Goal: Transaction & Acquisition: Obtain resource

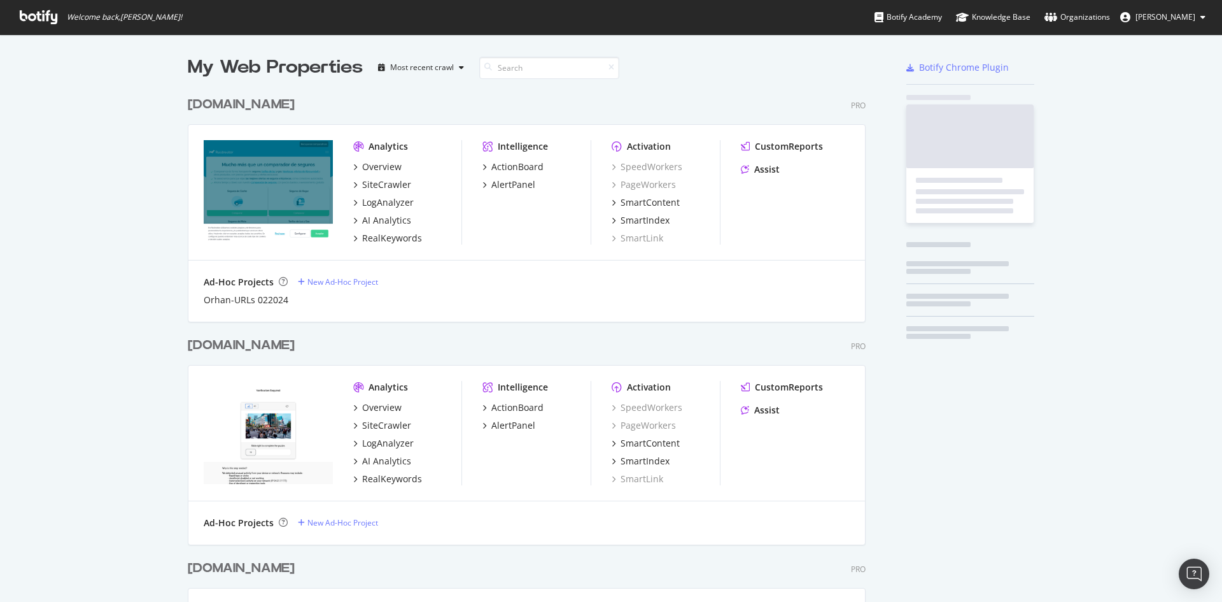
scroll to position [1275, 679]
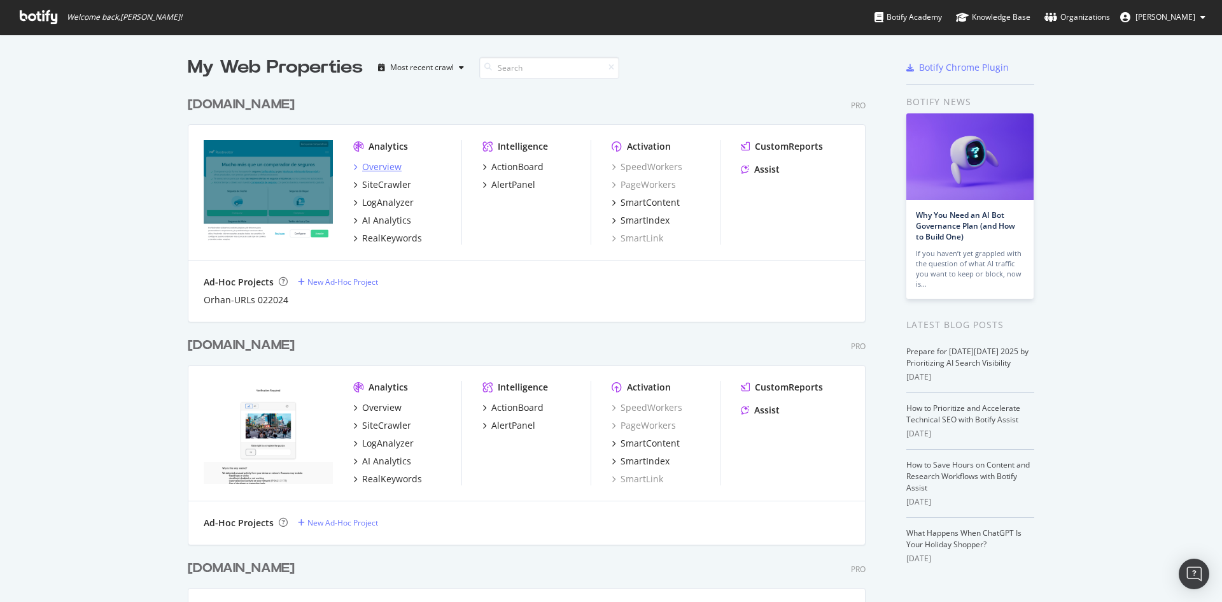
click at [382, 165] on div "Overview" at bounding box center [381, 166] width 39 height 13
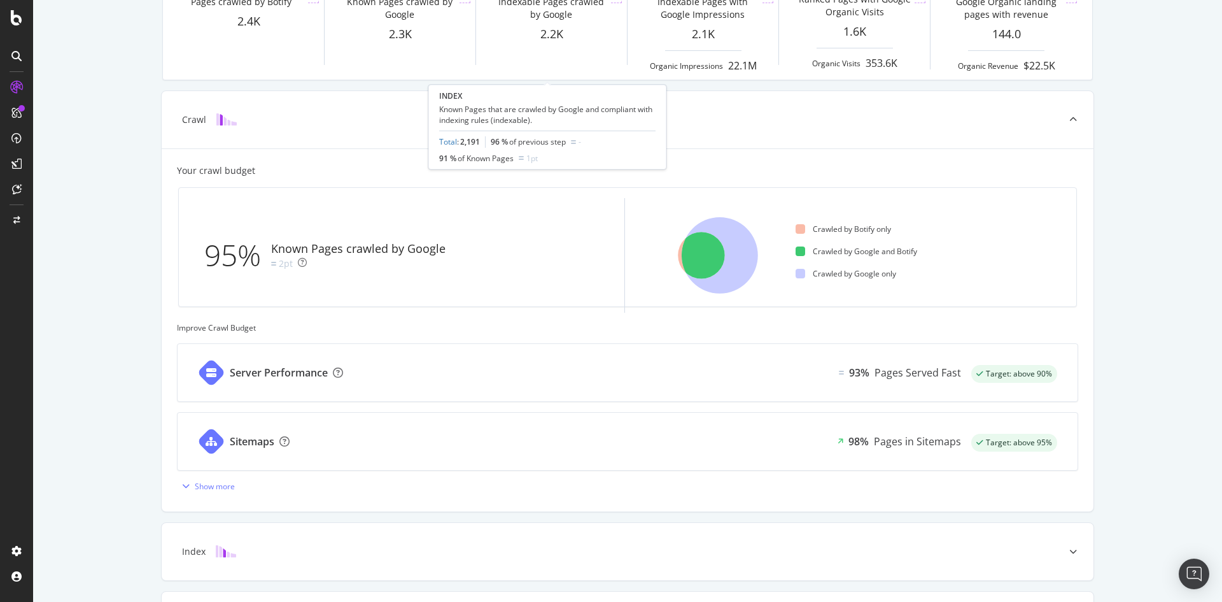
scroll to position [426, 0]
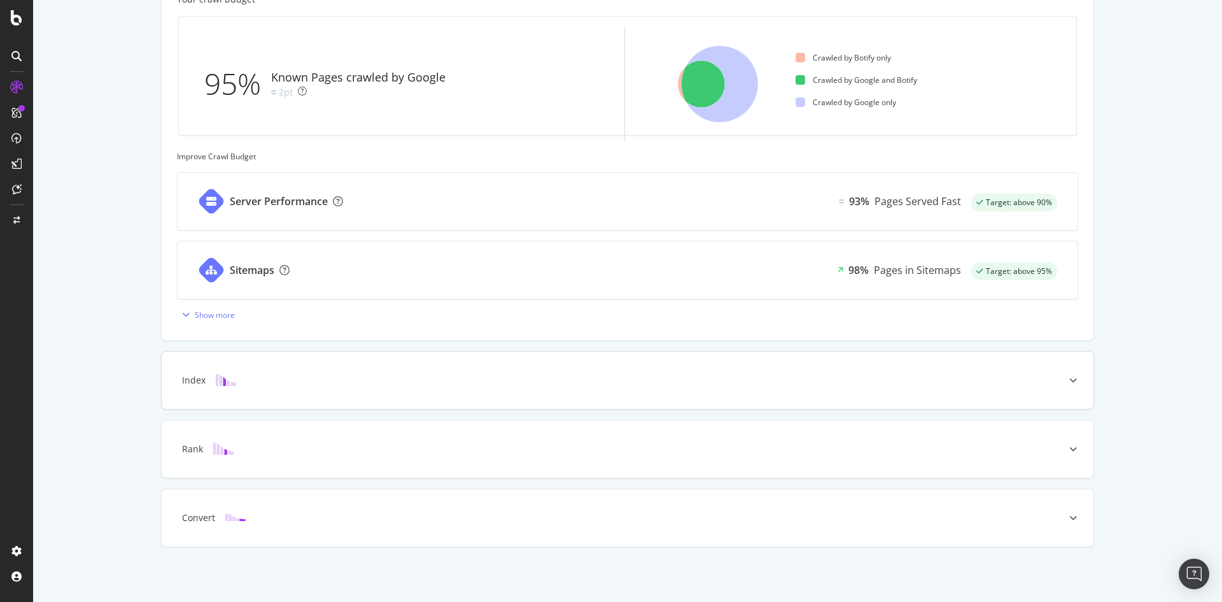
click at [467, 383] on div "Index" at bounding box center [608, 380] width 882 height 13
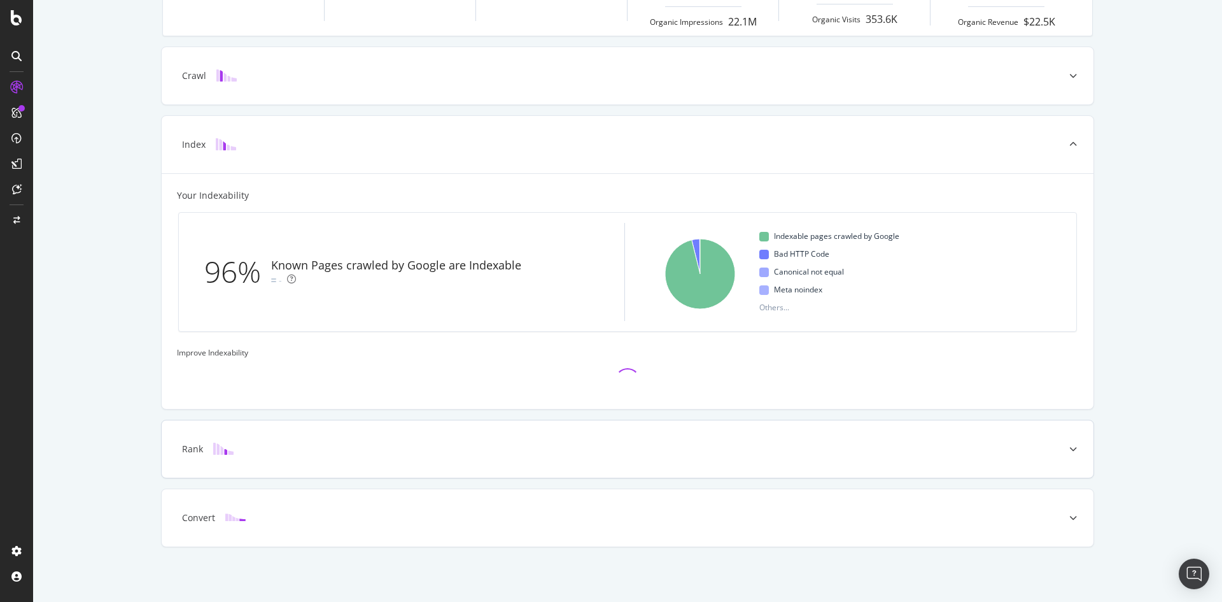
click at [446, 448] on div "Rank" at bounding box center [608, 448] width 882 height 13
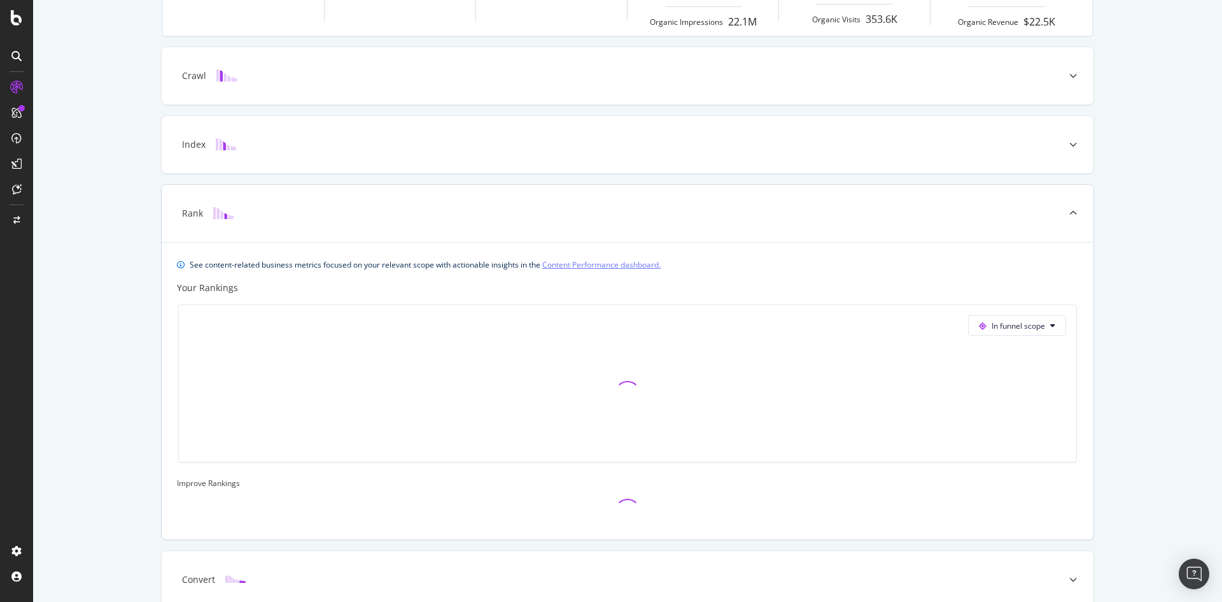
scroll to position [360, 0]
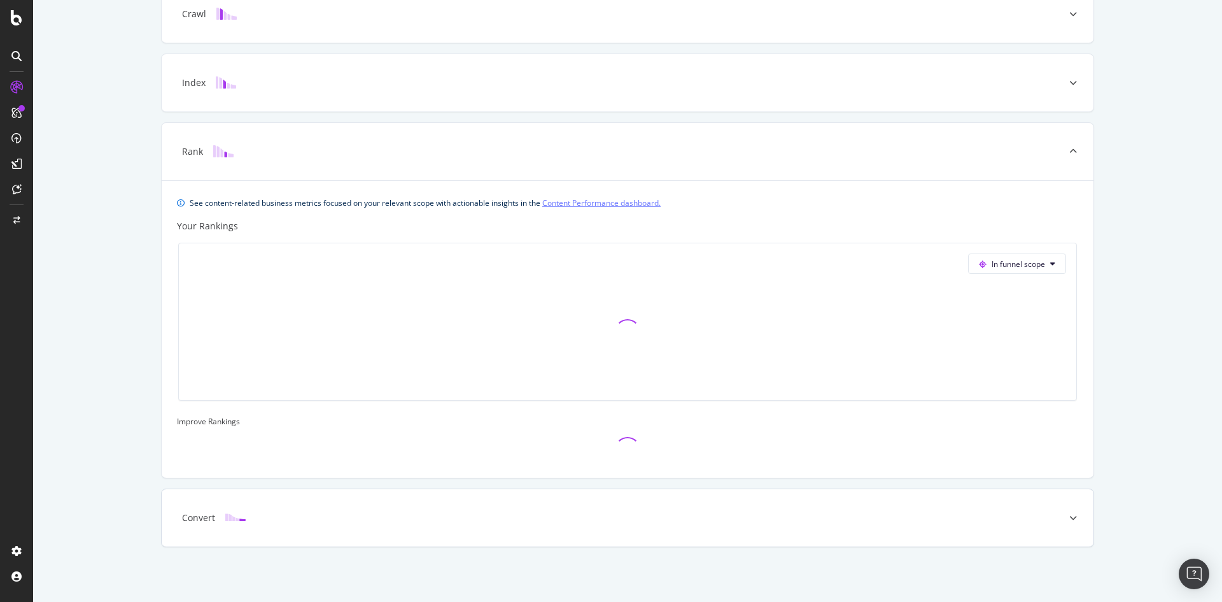
click at [427, 514] on div "Convert" at bounding box center [608, 517] width 882 height 13
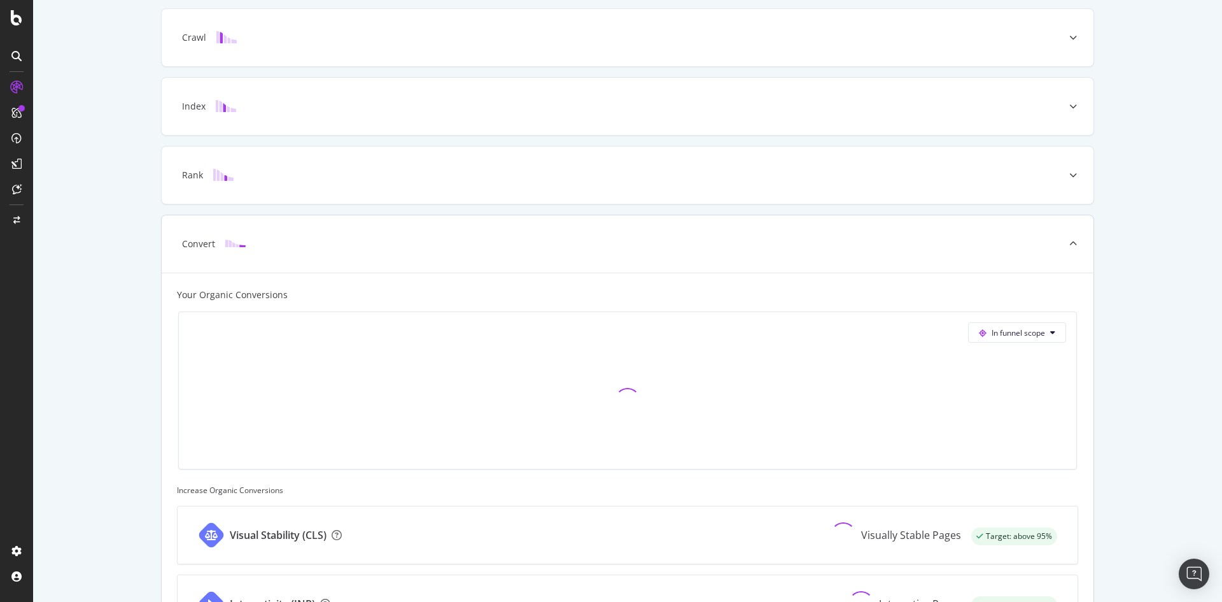
scroll to position [0, 0]
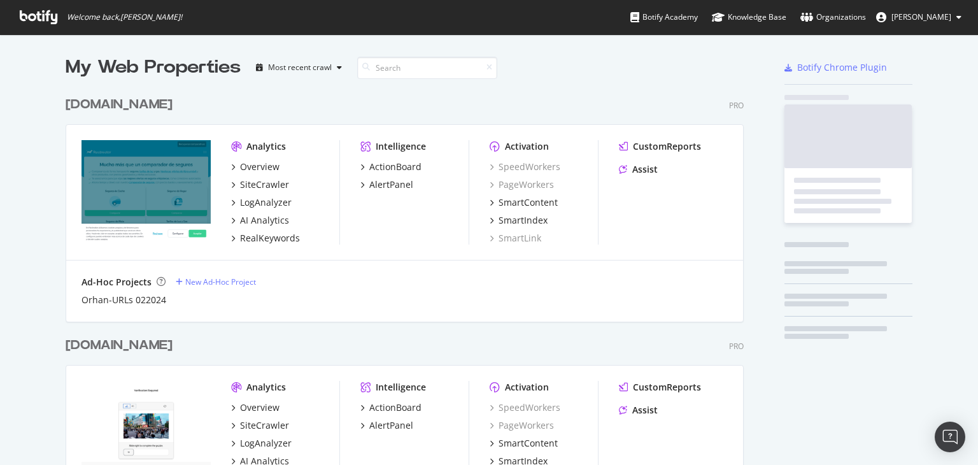
scroll to position [1274, 679]
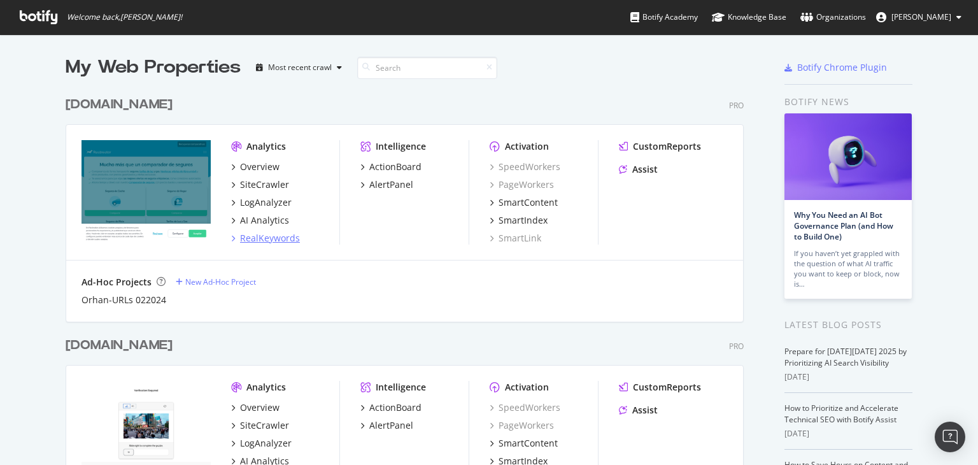
click at [272, 237] on div "RealKeywords" at bounding box center [270, 238] width 60 height 13
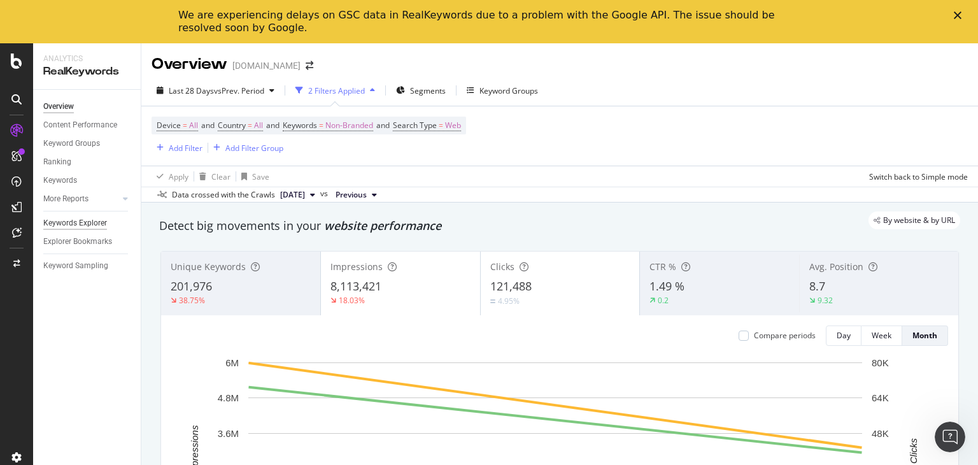
click at [81, 227] on div "Keywords Explorer" at bounding box center [75, 222] width 64 height 13
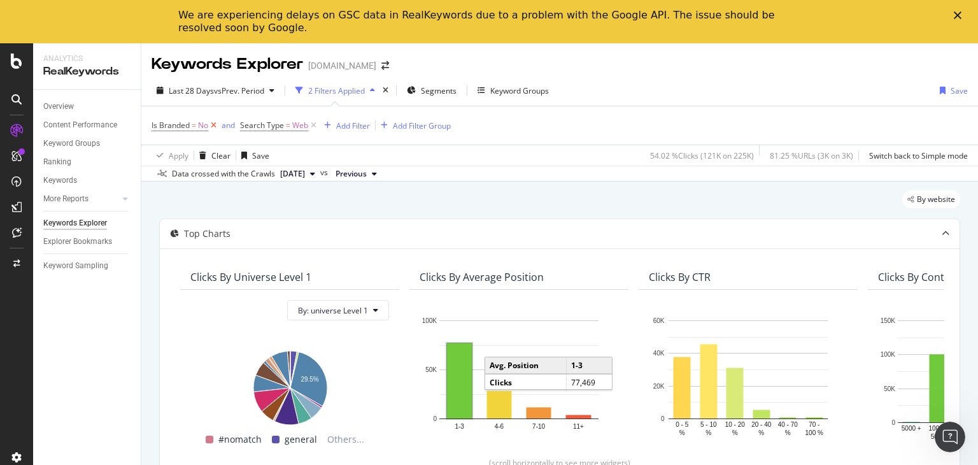
click at [211, 130] on icon at bounding box center [213, 125] width 11 height 13
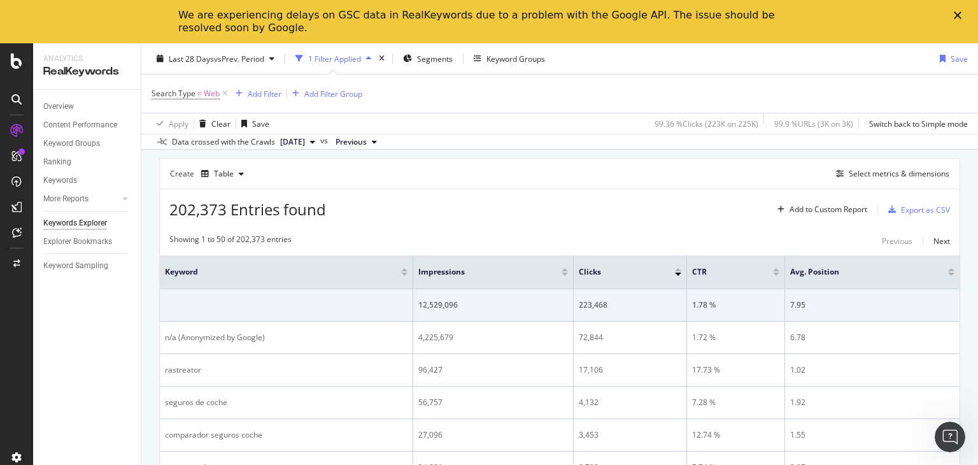
scroll to position [327, 0]
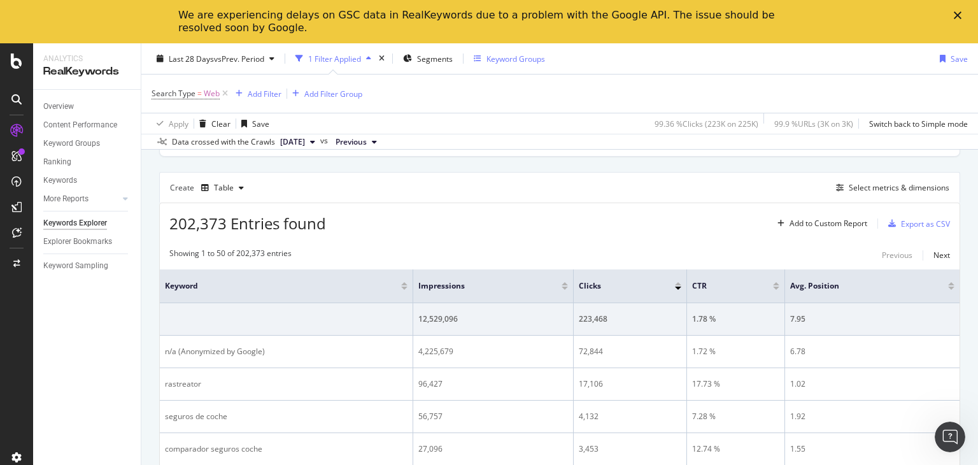
click at [516, 56] on div "Keyword Groups" at bounding box center [515, 58] width 59 height 11
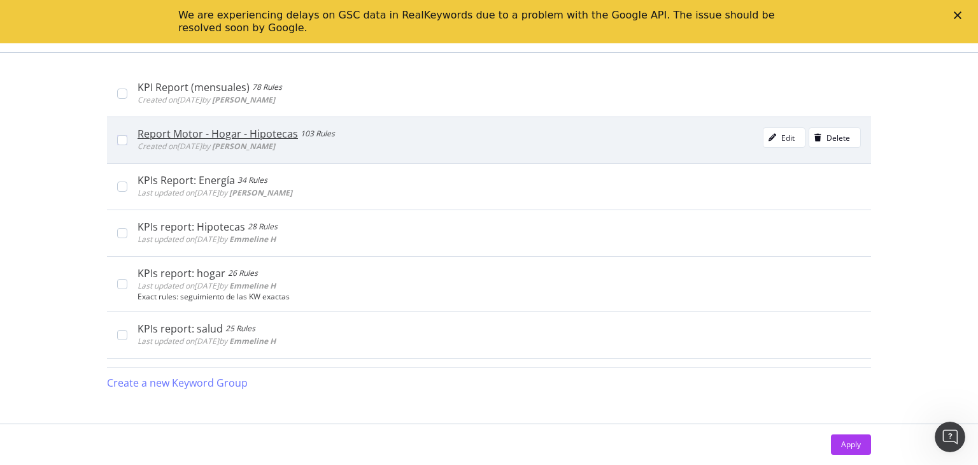
scroll to position [427, 0]
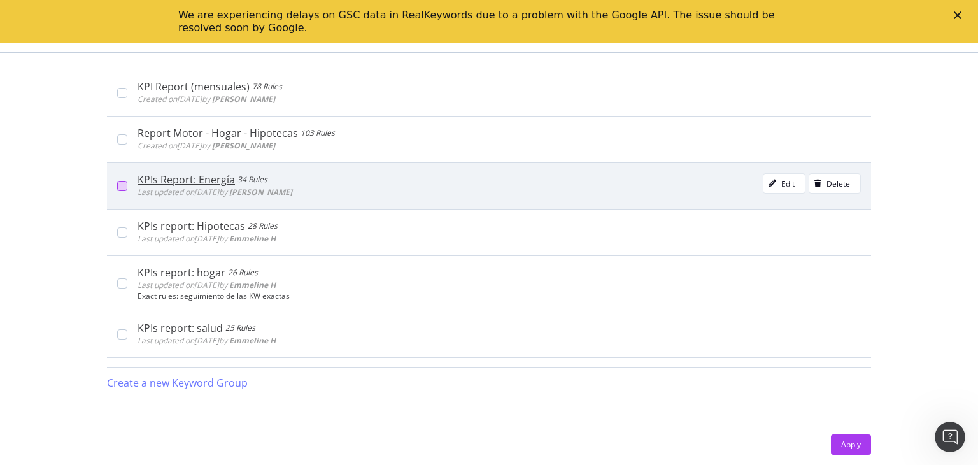
click at [125, 181] on div "modal" at bounding box center [122, 186] width 10 height 10
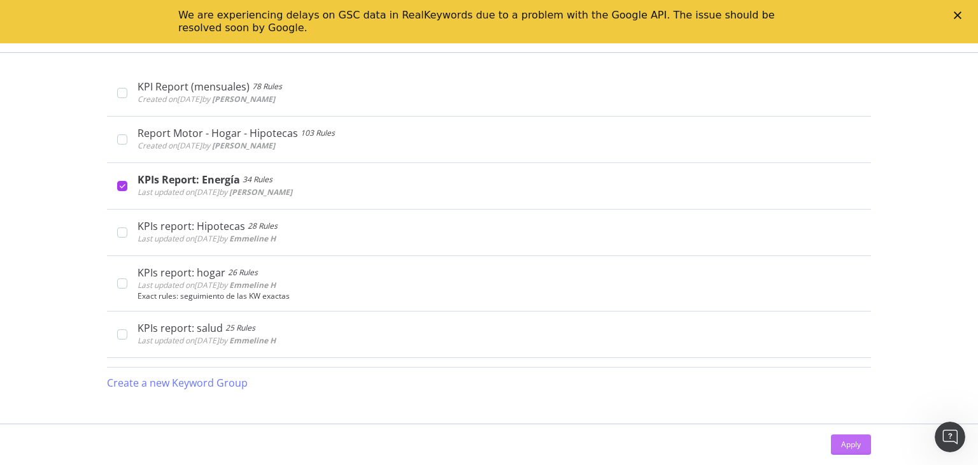
click at [850, 448] on div "Apply" at bounding box center [851, 444] width 20 height 11
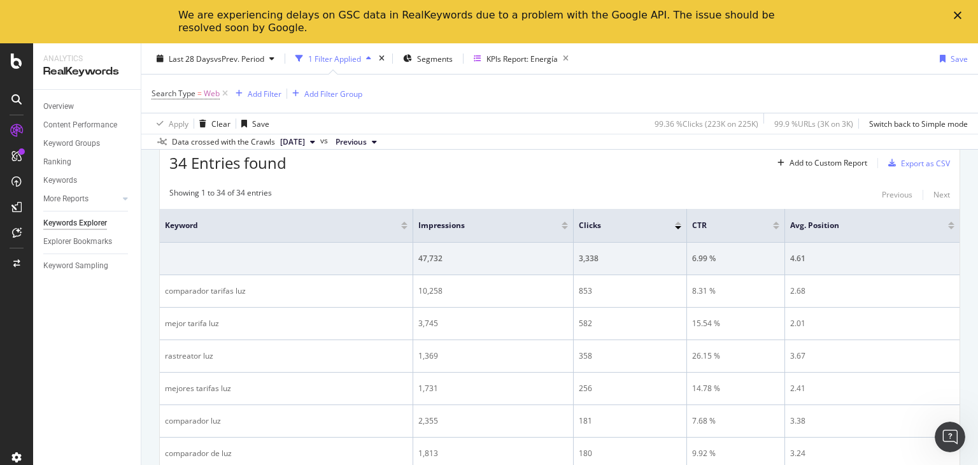
scroll to position [390, 0]
click at [919, 156] on div "Export as CSV" at bounding box center [925, 161] width 49 height 11
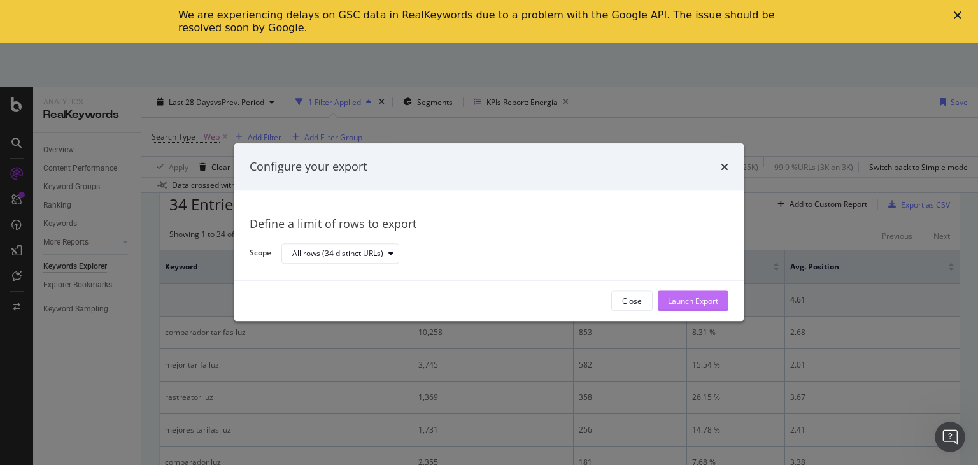
click at [696, 309] on div "Launch Export" at bounding box center [693, 301] width 50 height 19
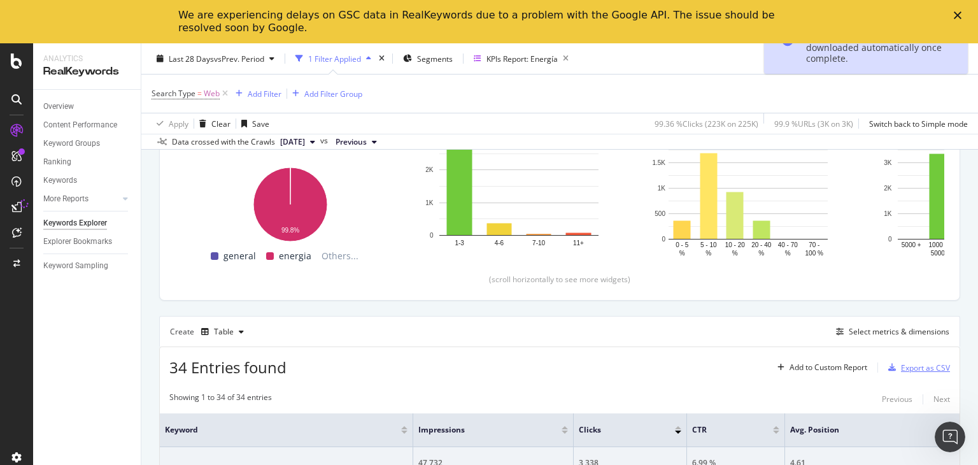
scroll to position [0, 0]
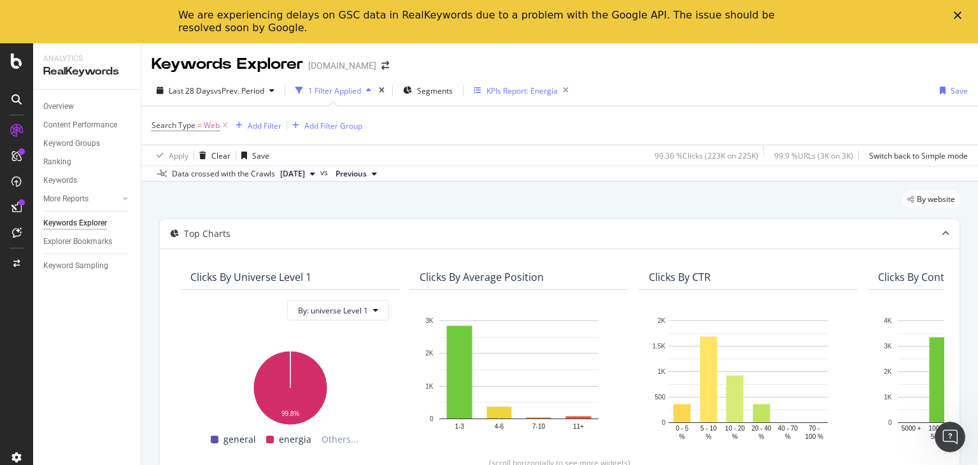
click at [513, 88] on div "KPIs Report: Energía" at bounding box center [521, 90] width 71 height 11
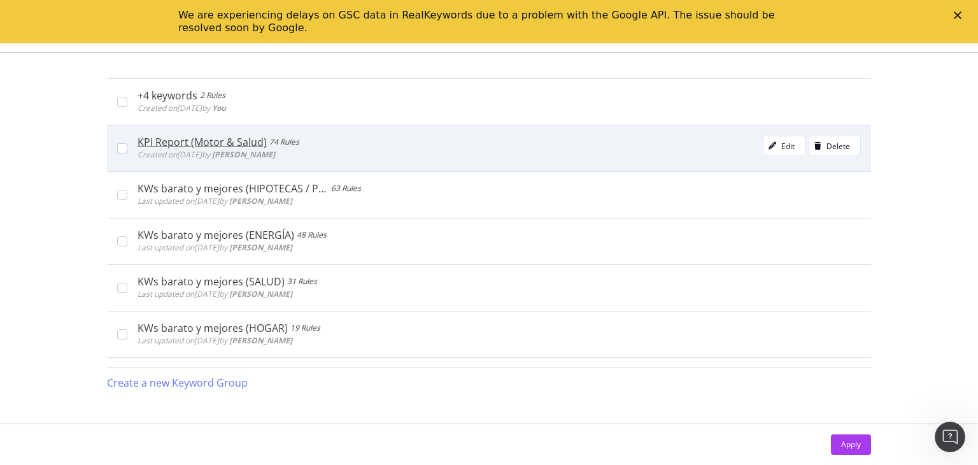
scroll to position [285, 0]
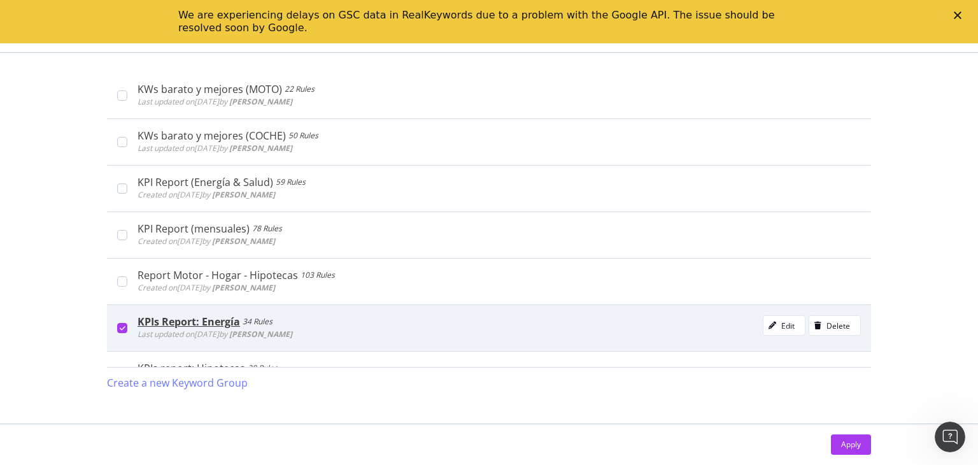
click at [125, 324] on div "modal" at bounding box center [122, 328] width 10 height 10
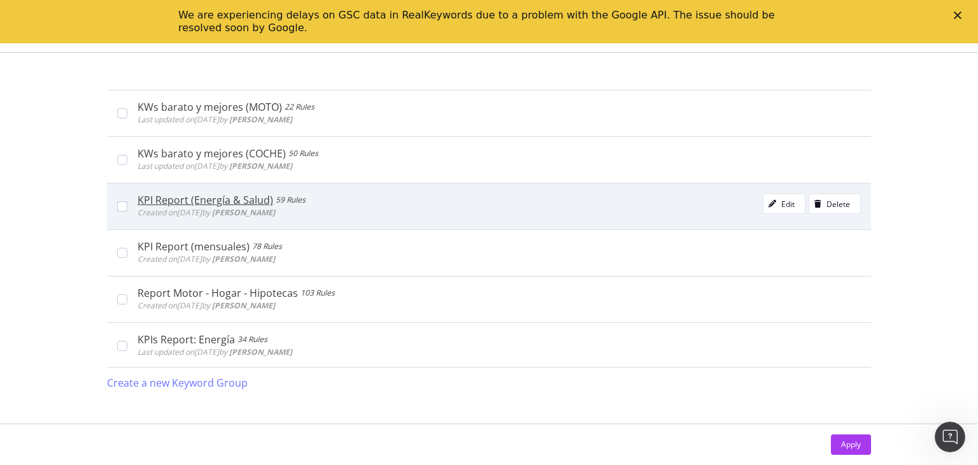
scroll to position [476, 0]
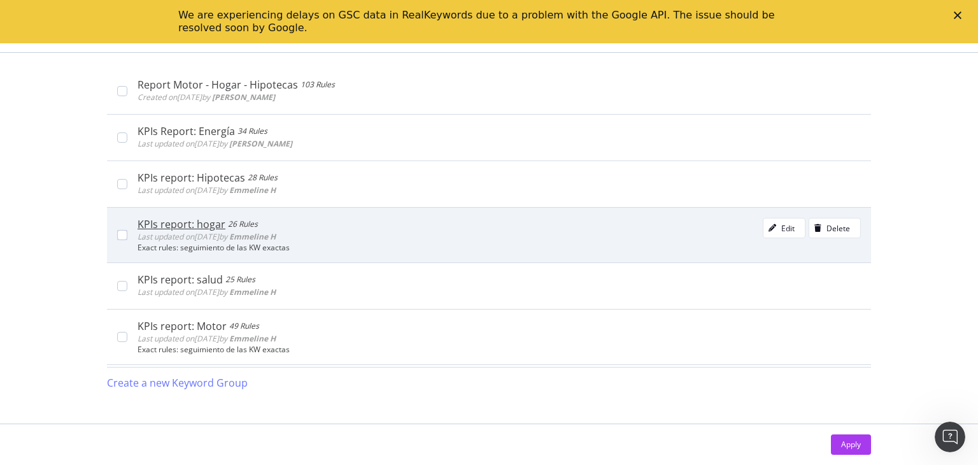
click at [116, 236] on div "KPIs report: hogar 26 Rules Last updated on [DATE] by [PERSON_NAME] Edit Delete…" at bounding box center [489, 234] width 764 height 55
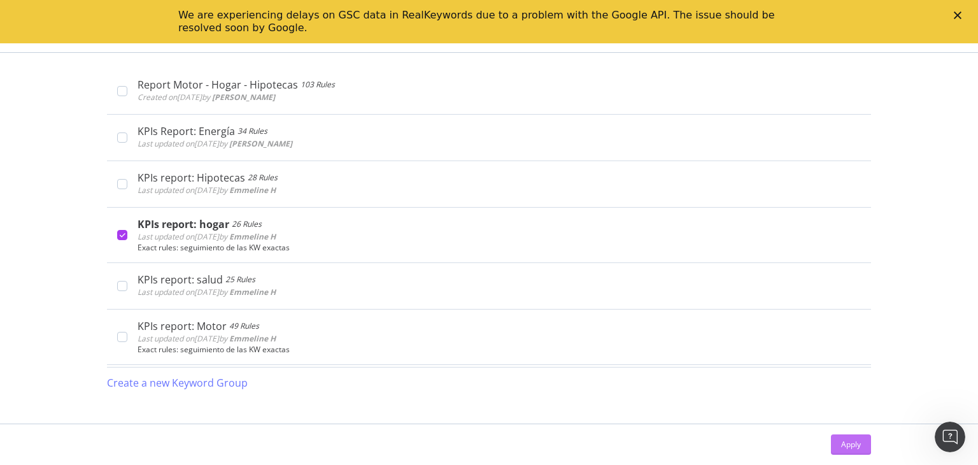
click at [843, 448] on div "Apply" at bounding box center [851, 444] width 20 height 11
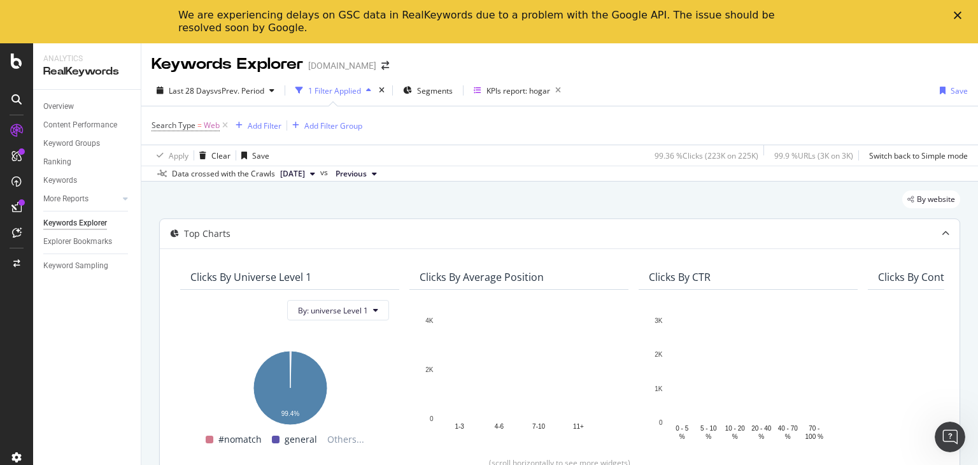
scroll to position [257, 0]
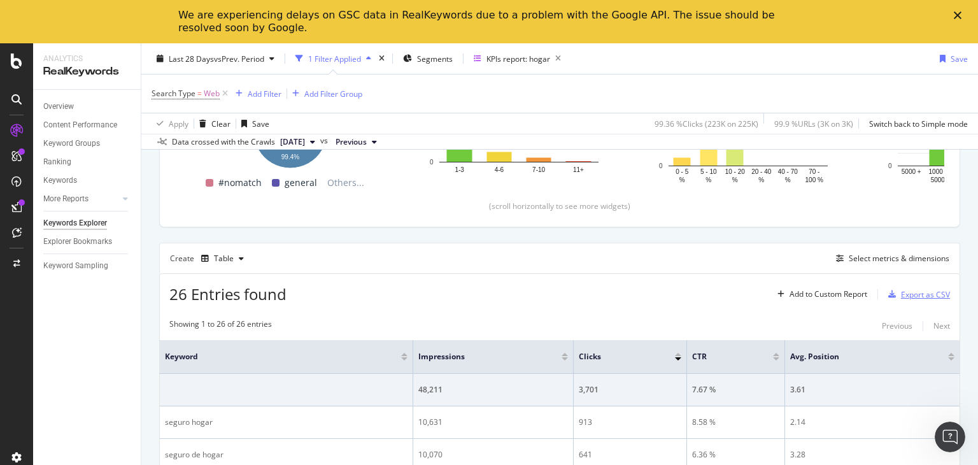
click at [901, 295] on div "Export as CSV" at bounding box center [925, 294] width 49 height 11
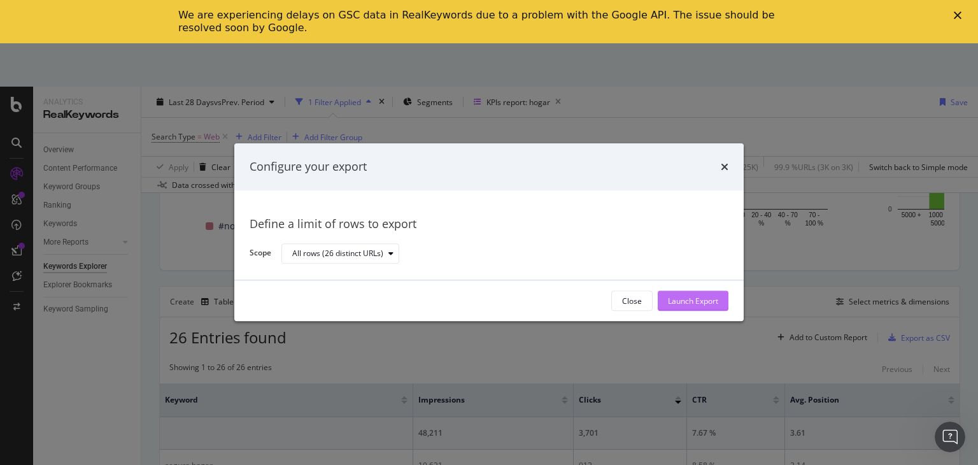
click at [680, 295] on div "Launch Export" at bounding box center [693, 300] width 50 height 11
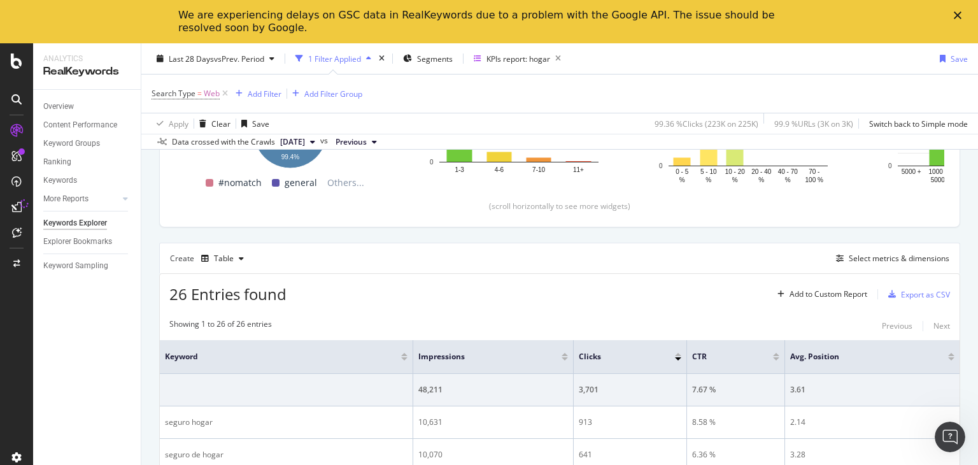
click at [920, 60] on div "Last 28 Days vs Prev. Period 1 Filter Applied Segments KPIs report: hogar Save" at bounding box center [559, 60] width 836 height 25
